Goal: Register for event/course

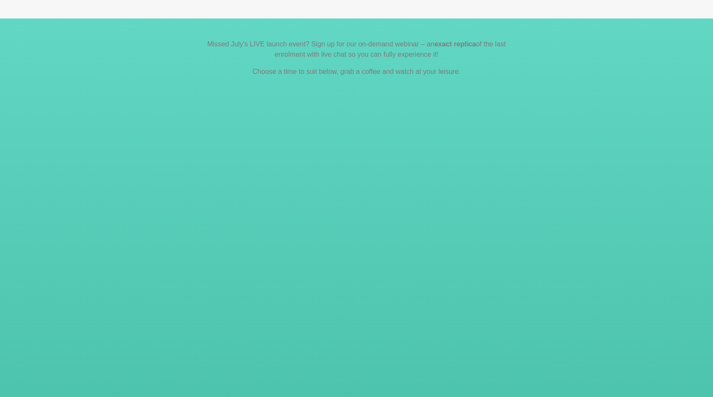
scroll to position [658, 0]
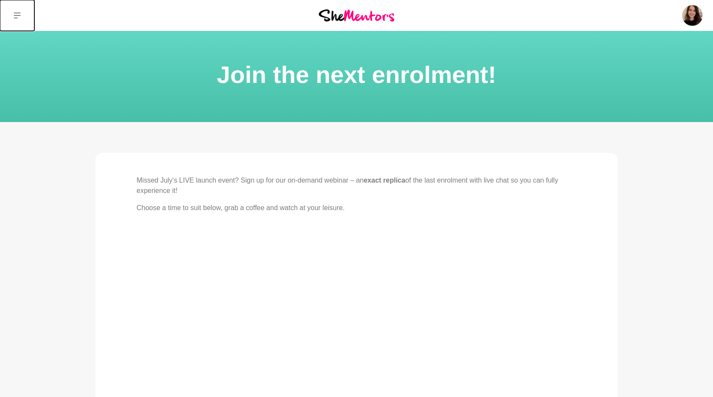
click at [18, 13] on icon at bounding box center [17, 15] width 7 height 7
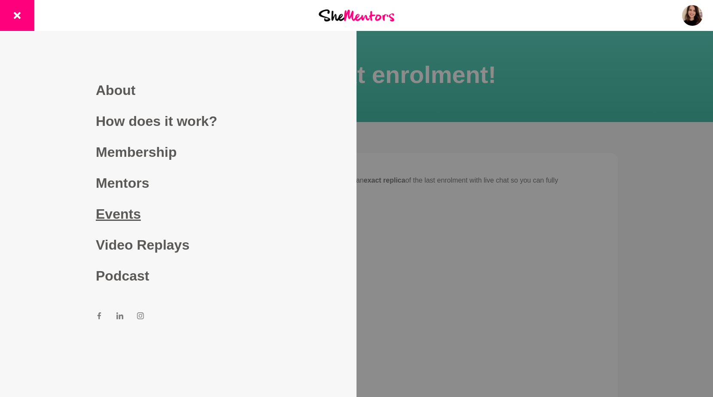
click at [111, 218] on link "Events" at bounding box center [178, 213] width 165 height 31
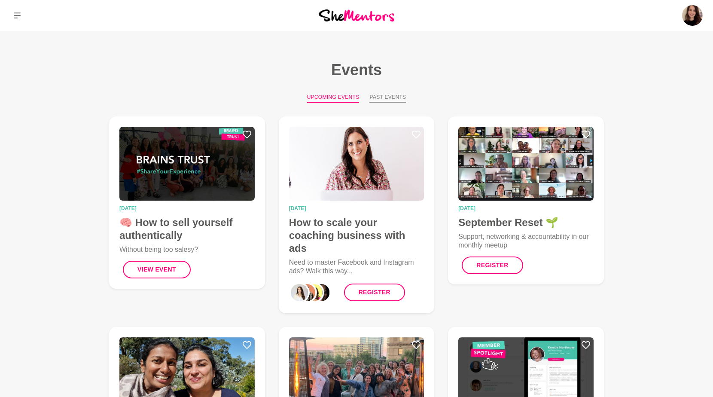
click at [394, 98] on button "Past Events" at bounding box center [387, 97] width 36 height 9
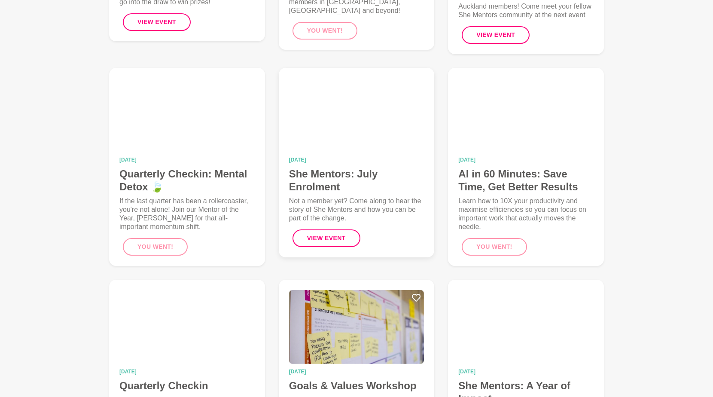
scroll to position [253, 0]
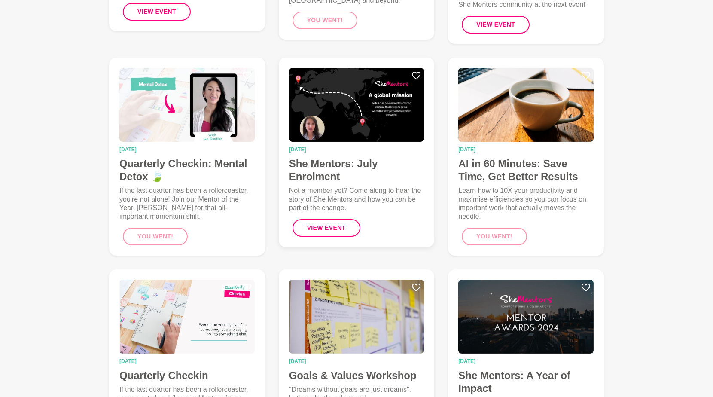
click at [341, 140] on img at bounding box center [356, 105] width 135 height 74
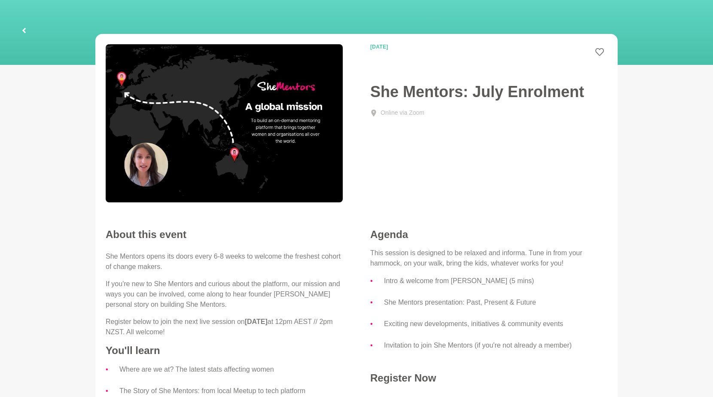
scroll to position [170, 0]
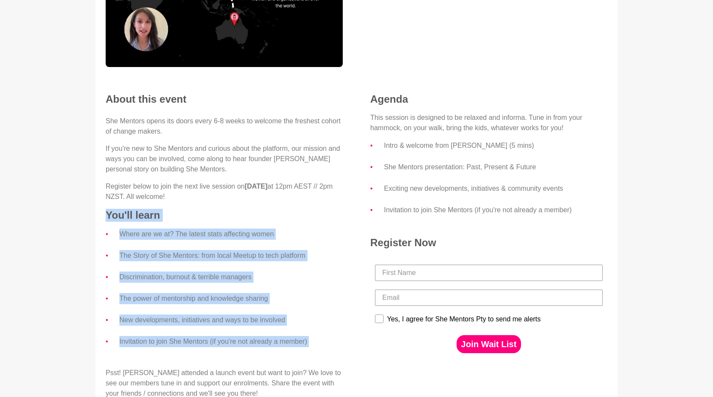
drag, startPoint x: 106, startPoint y: 219, endPoint x: 293, endPoint y: 363, distance: 236.9
click at [293, 363] on div "She Mentors opens its doors every 6-8 weeks to welcome the freshest cohort of c…" at bounding box center [224, 257] width 237 height 283
copy div "You'll learn Where are we at? The latest stats affecting women The Story of She…"
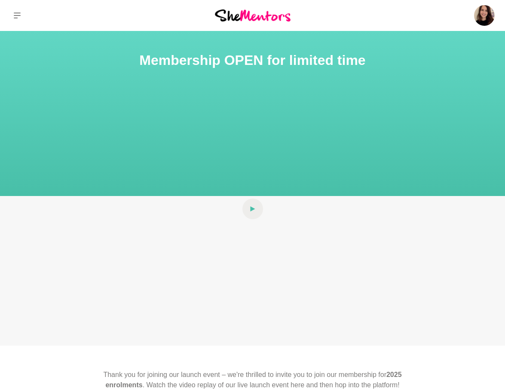
scroll to position [867, 0]
